Goal: Task Accomplishment & Management: Complete application form

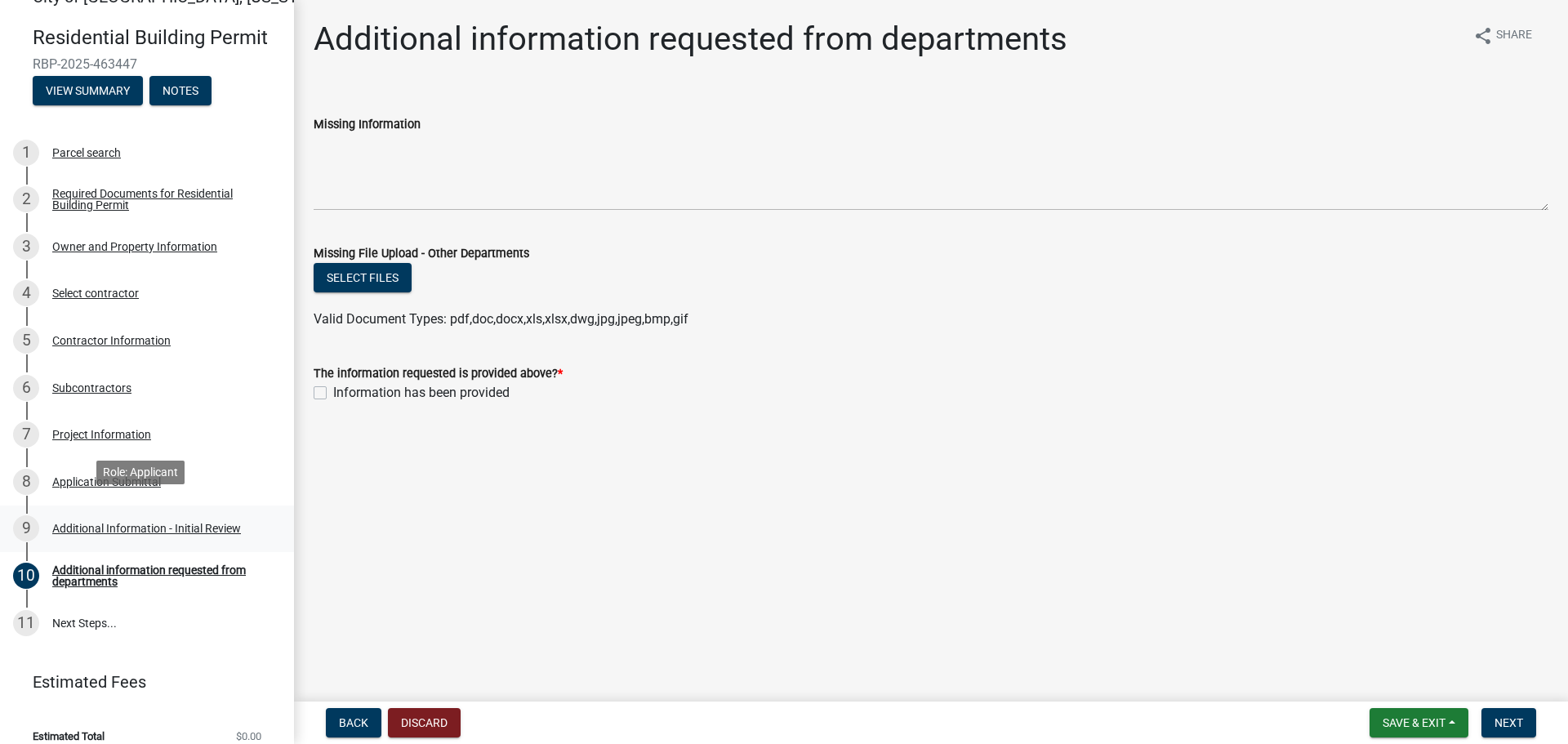
scroll to position [50, 0]
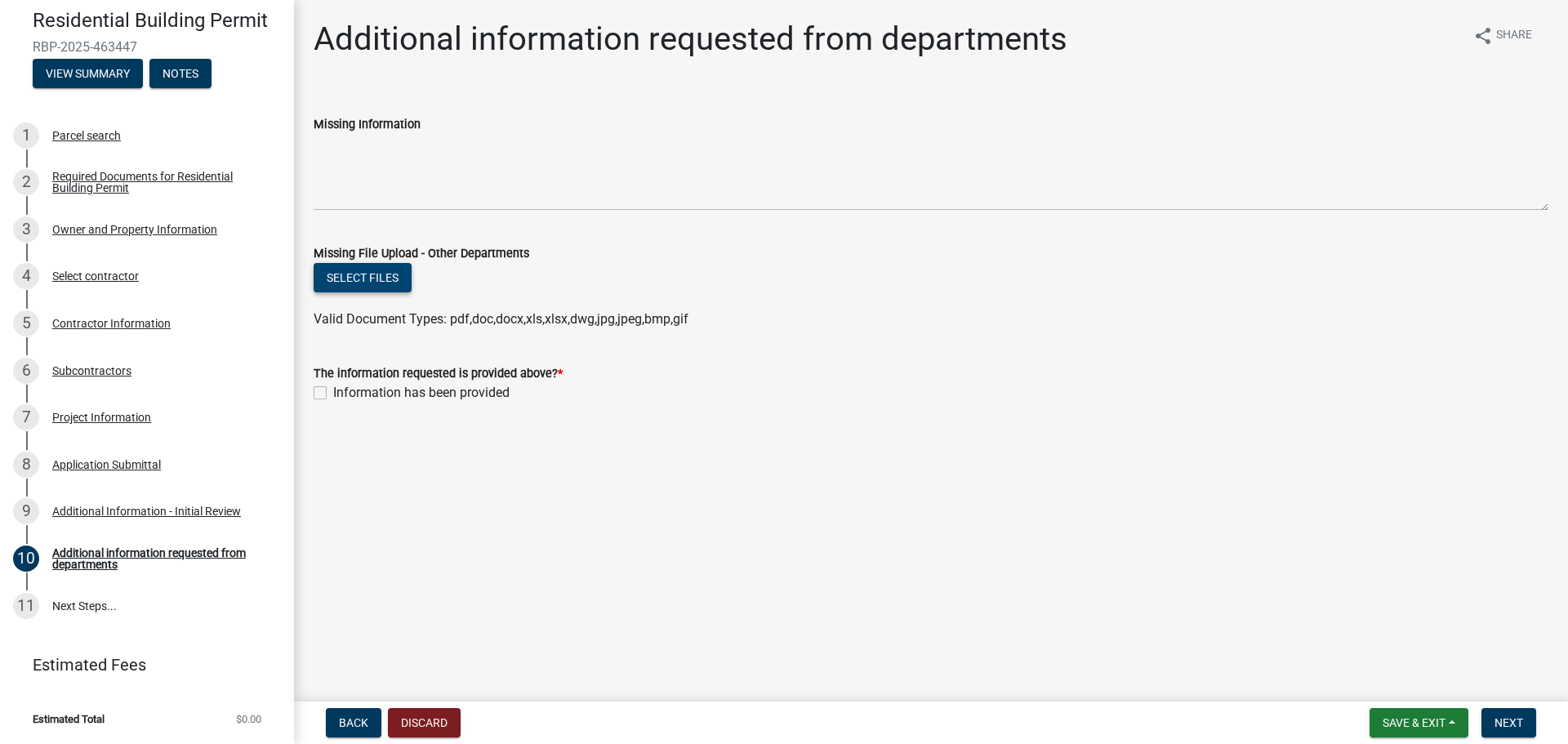
click at [389, 272] on button "Select files" at bounding box center [363, 278] width 98 height 29
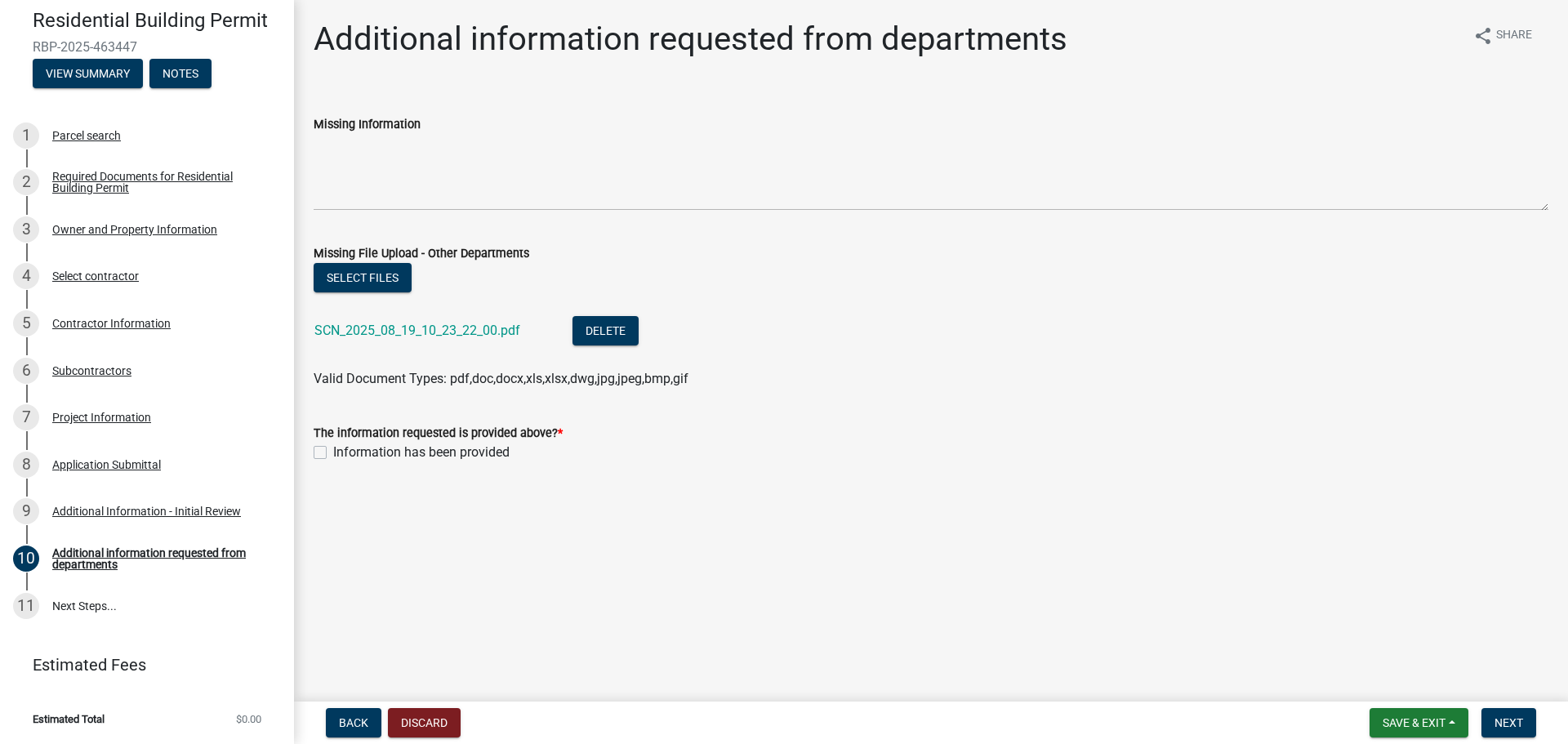
click at [333, 449] on label "Information has been provided" at bounding box center [421, 452] width 176 height 20
click at [333, 449] on input "Information has been provided" at bounding box center [339, 448] width 10 height 10
checkbox input "true"
click at [1425, 717] on span "Save & Exit" at bounding box center [1414, 723] width 63 height 13
click at [1418, 718] on span "Save & Exit" at bounding box center [1414, 723] width 63 height 13
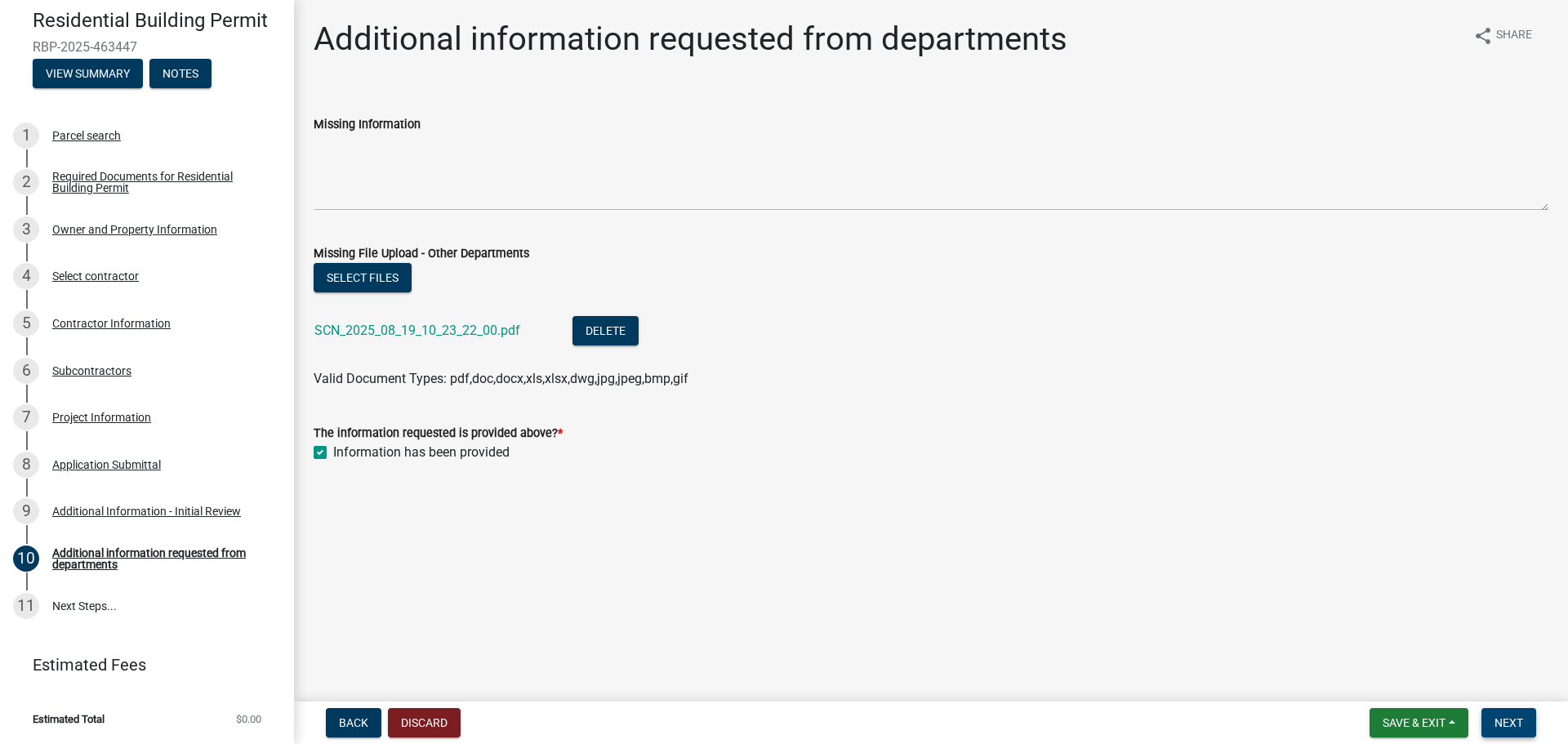
click at [1500, 718] on span "Next" at bounding box center [1508, 723] width 28 height 13
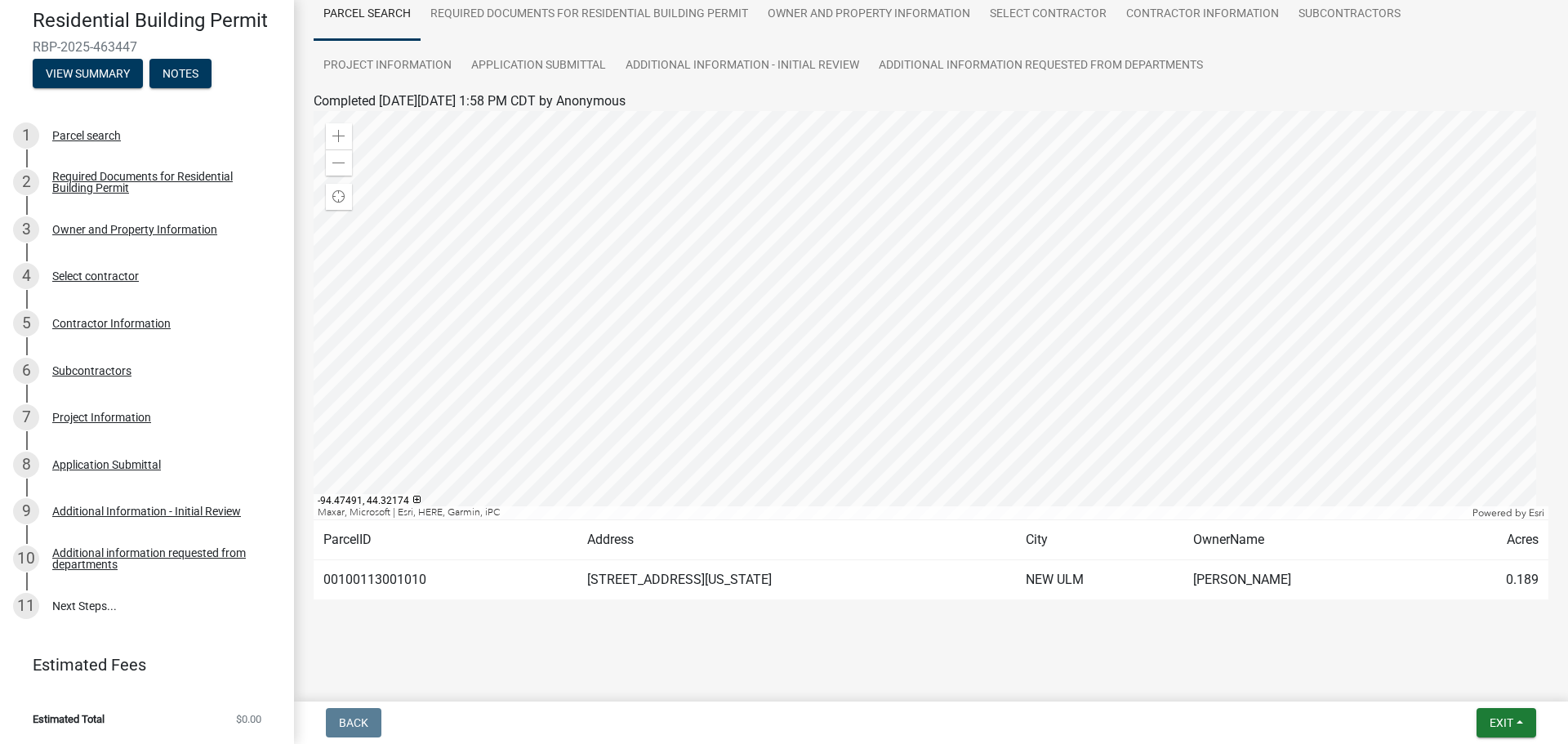
scroll to position [136, 0]
click at [1489, 725] on span "Exit" at bounding box center [1501, 723] width 24 height 13
click at [1444, 681] on button "Save & Exit" at bounding box center [1471, 681] width 131 height 39
